Goal: Contribute content: Add original content to the website for others to see

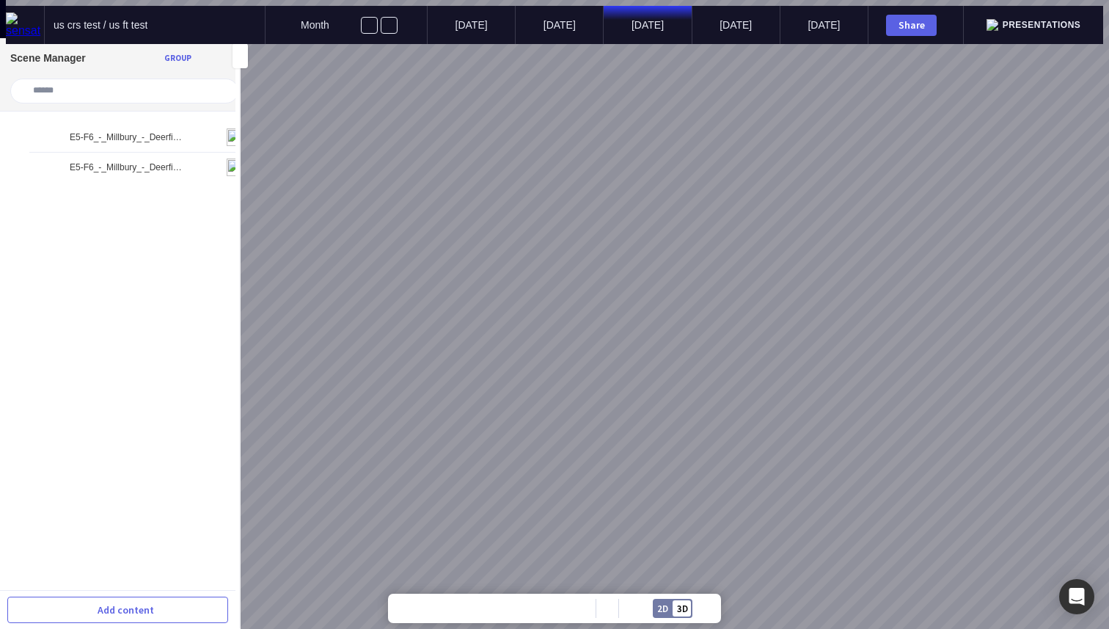
click at [11, 18] on img at bounding box center [25, 24] width 38 height 25
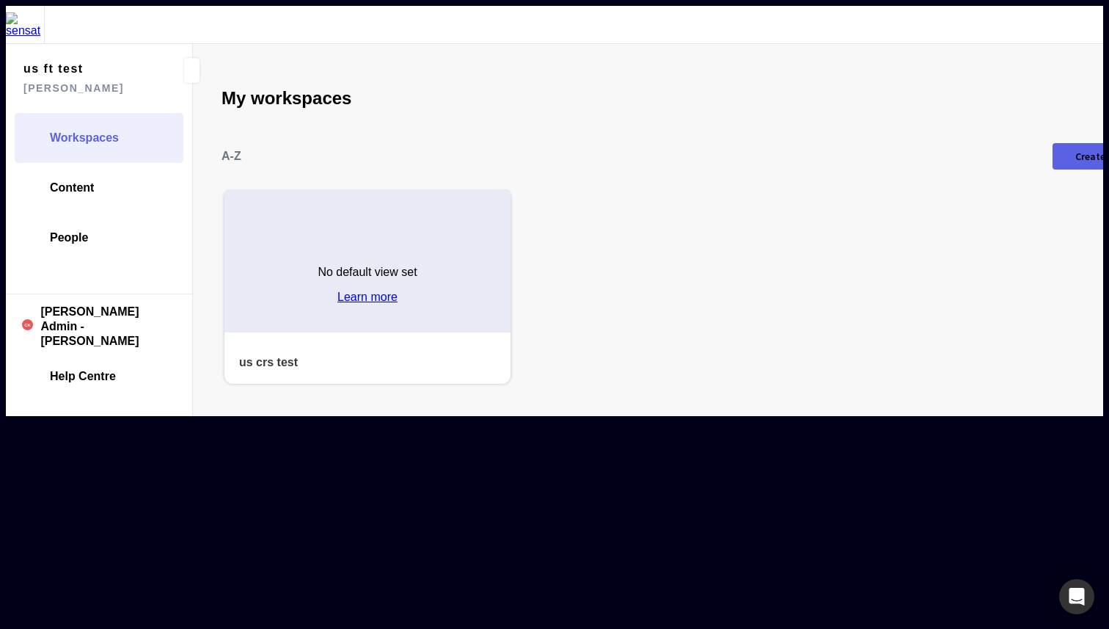
click at [21, 14] on img at bounding box center [25, 24] width 38 height 25
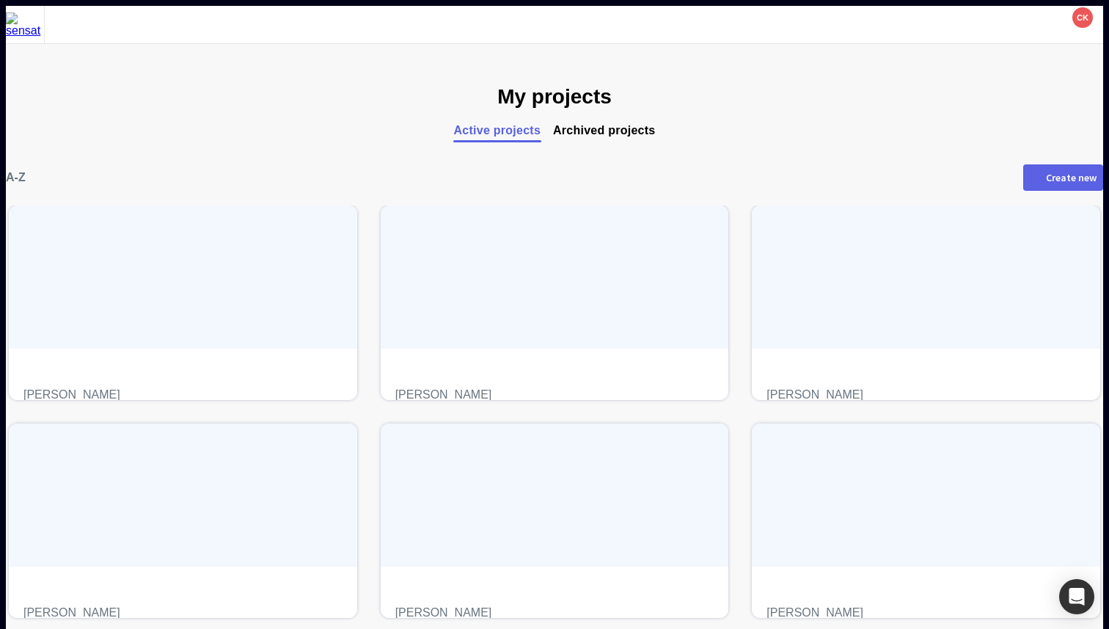
scroll to position [239, 0]
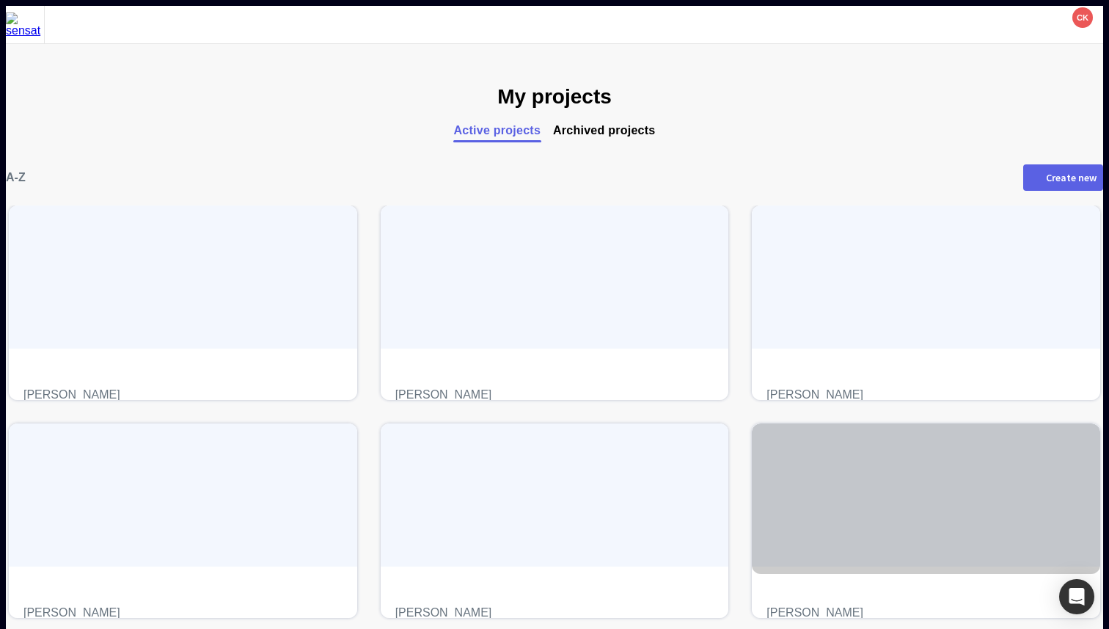
click at [766, 605] on span "sensat" at bounding box center [925, 612] width 319 height 14
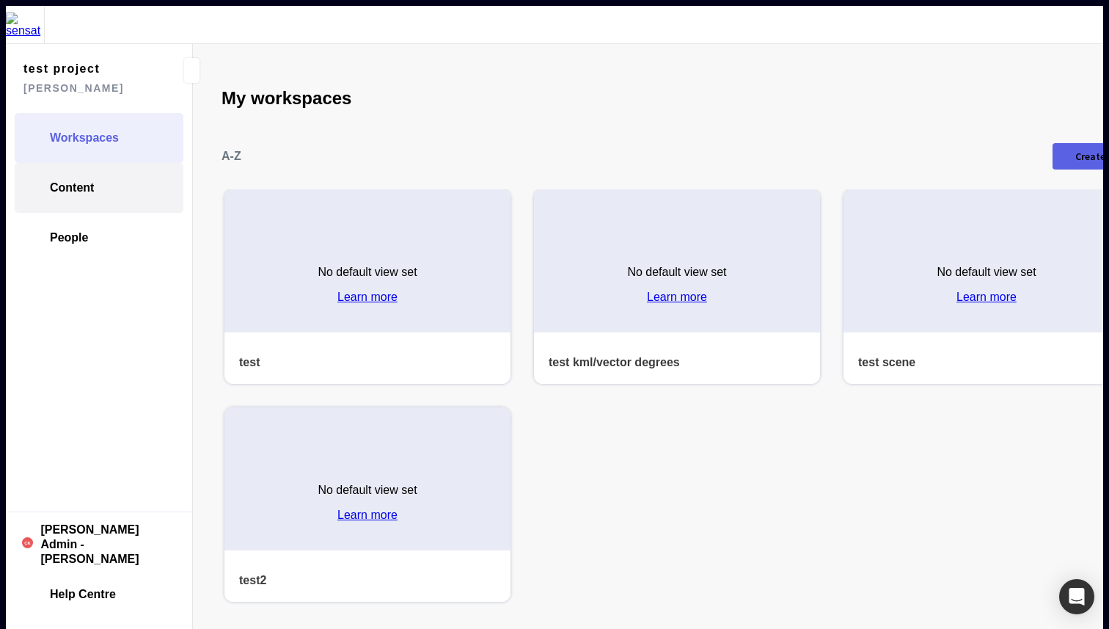
click at [124, 171] on link "Content" at bounding box center [99, 188] width 169 height 50
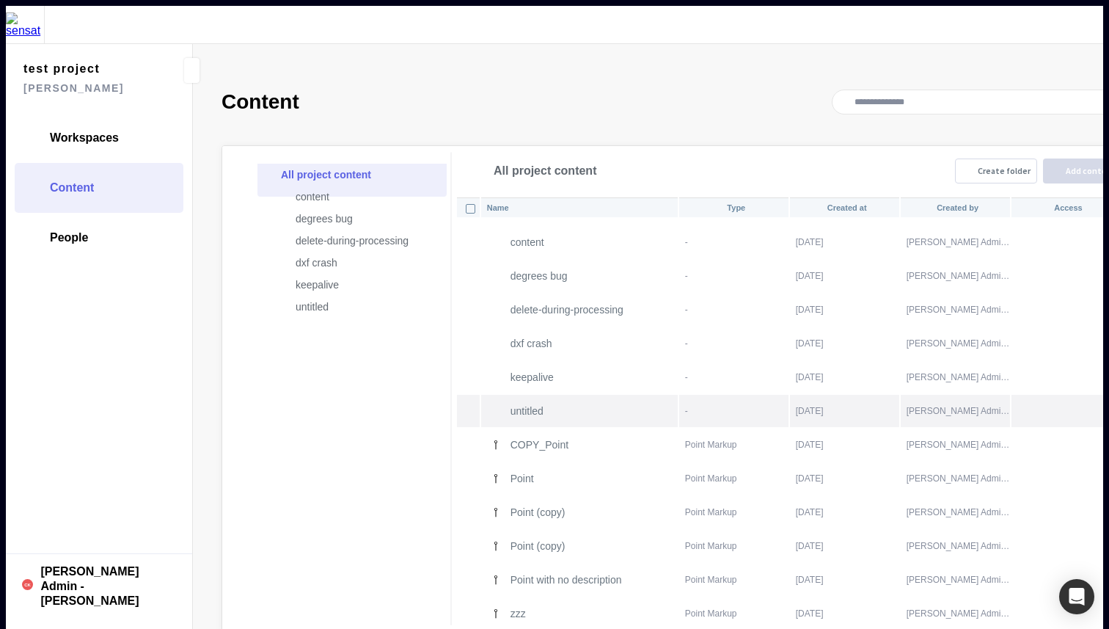
click at [510, 405] on p "untitled" at bounding box center [593, 411] width 166 height 12
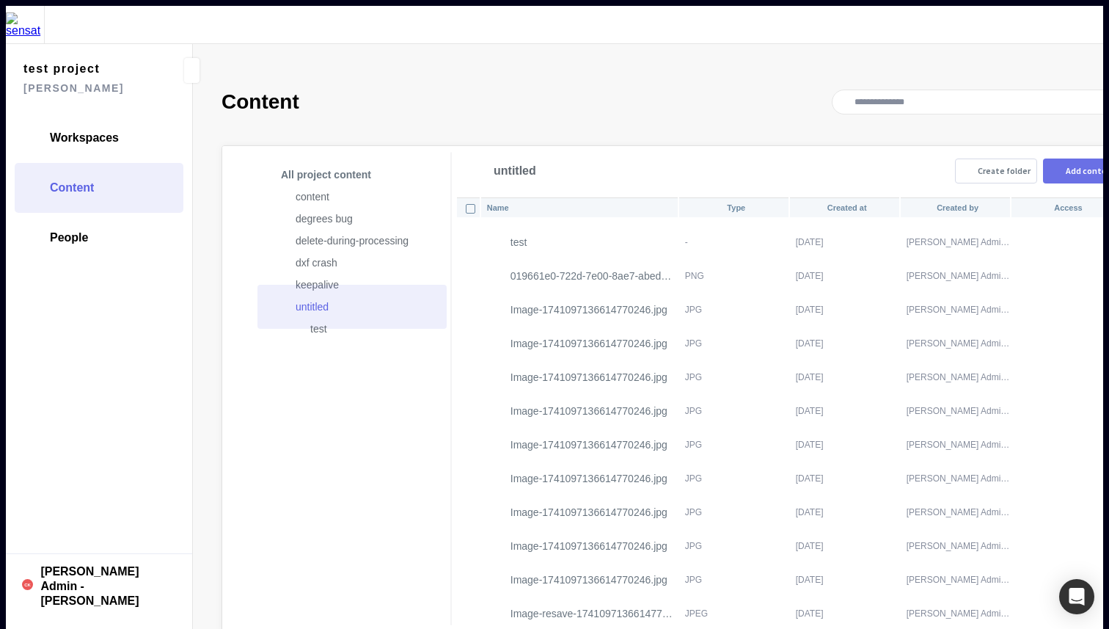
click at [1050, 165] on mapp-icon at bounding box center [1056, 171] width 13 height 12
